Goal: Information Seeking & Learning: Learn about a topic

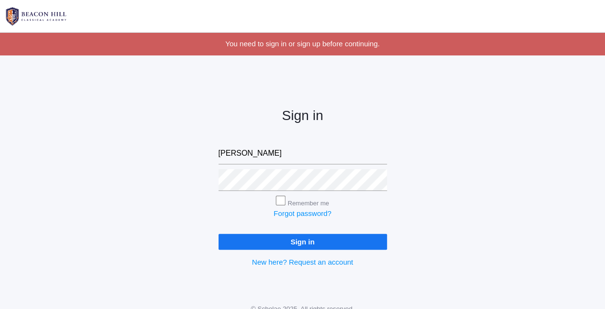
type input "ashleykaryne@yahoo.com"
click at [219, 233] on input "Sign in" at bounding box center [303, 241] width 168 height 16
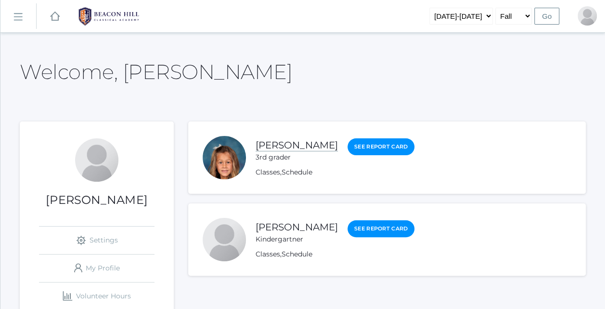
click at [285, 144] on link "[PERSON_NAME]" at bounding box center [297, 145] width 82 height 12
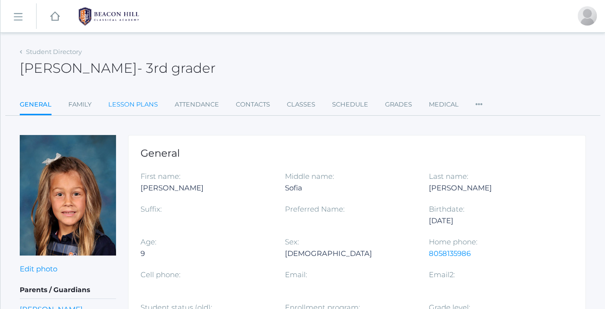
click at [130, 105] on link "Lesson Plans" at bounding box center [133, 104] width 50 height 19
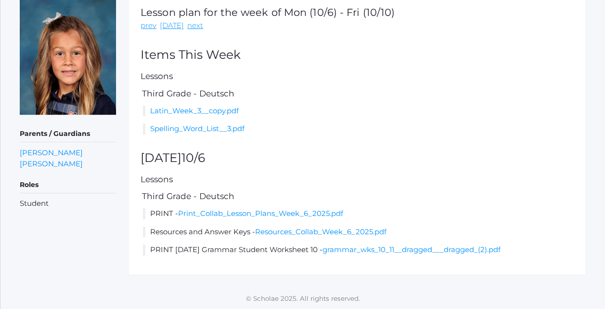
scroll to position [139, 0]
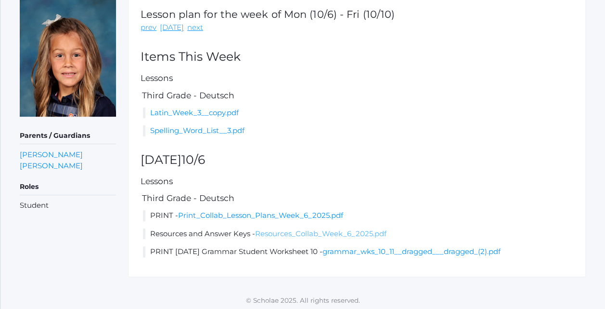
click at [307, 237] on link "Resources_Collab_Week_6_2025.pdf" at bounding box center [320, 233] width 131 height 9
click at [376, 255] on link "grammar_wks_10_11__dragged___dragged_(2).pdf" at bounding box center [412, 250] width 178 height 9
click at [173, 27] on link "[DATE]" at bounding box center [172, 27] width 24 height 11
